Goal: Task Accomplishment & Management: Use online tool/utility

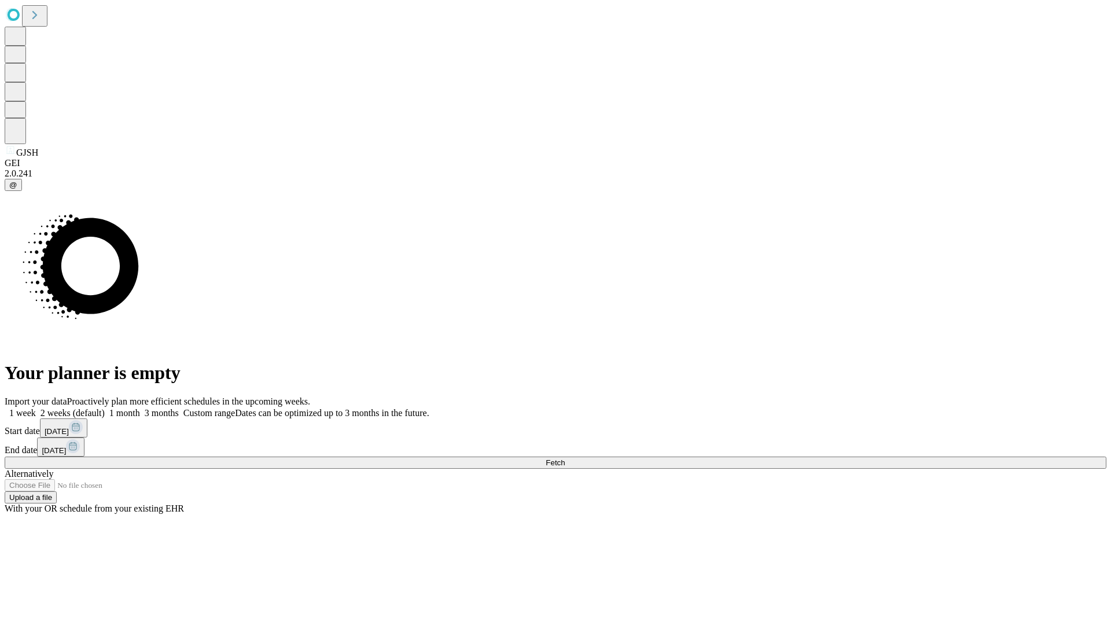
click at [897, 457] on button "Fetch" at bounding box center [556, 463] width 1102 height 12
